Goal: Register for event/course

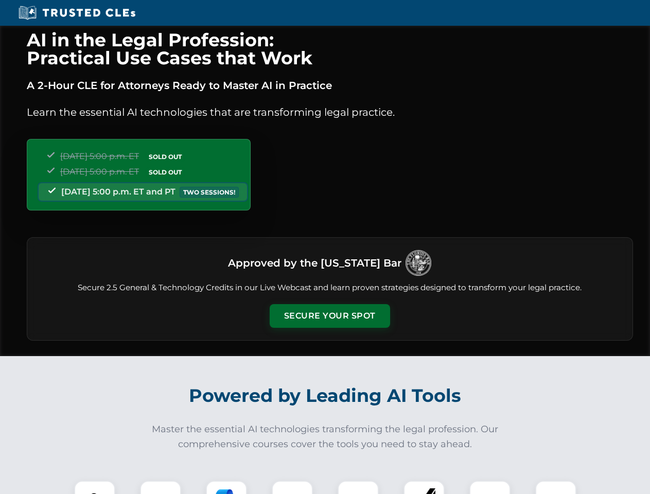
click at [329, 316] on button "Secure Your Spot" at bounding box center [330, 316] width 120 height 24
click at [95, 487] on img at bounding box center [95, 501] width 30 height 30
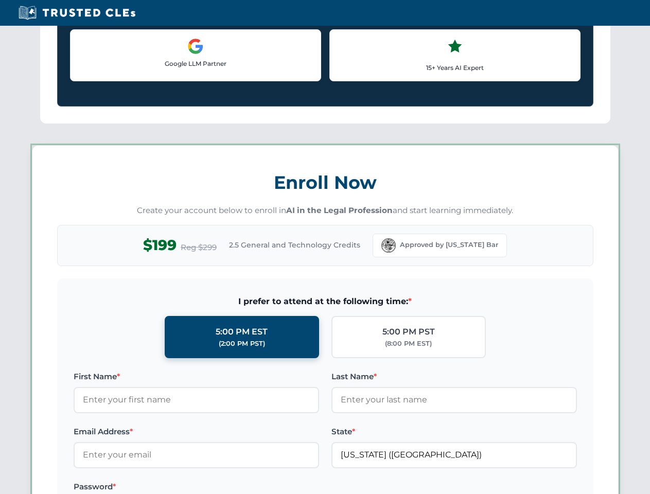
click at [226, 487] on label "Password *" at bounding box center [197, 487] width 246 height 12
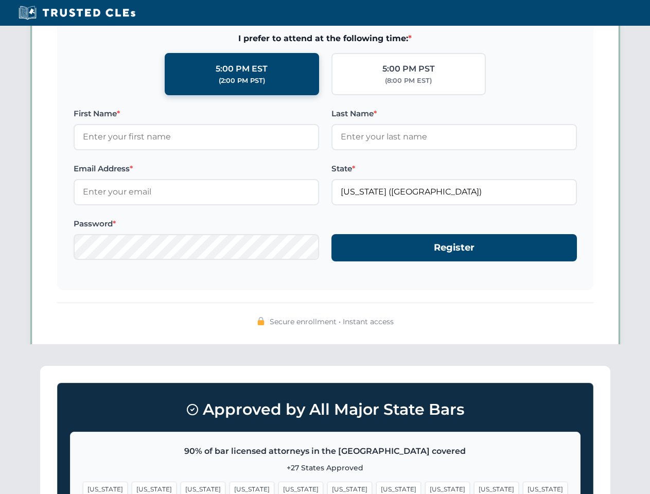
click at [474, 487] on span "[US_STATE]" at bounding box center [496, 489] width 45 height 15
